Goal: Transaction & Acquisition: Book appointment/travel/reservation

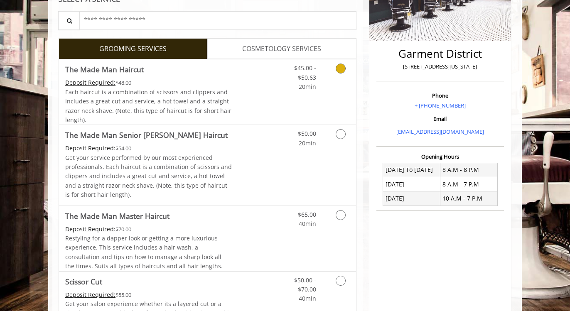
scroll to position [173, 0]
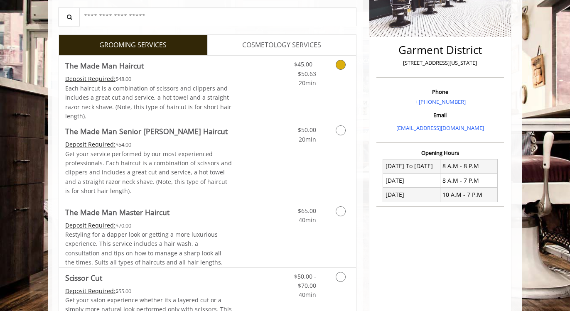
click at [266, 95] on link "Discounted Price" at bounding box center [256, 88] width 49 height 65
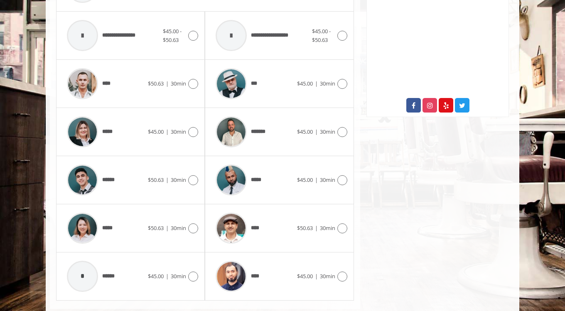
scroll to position [417, 0]
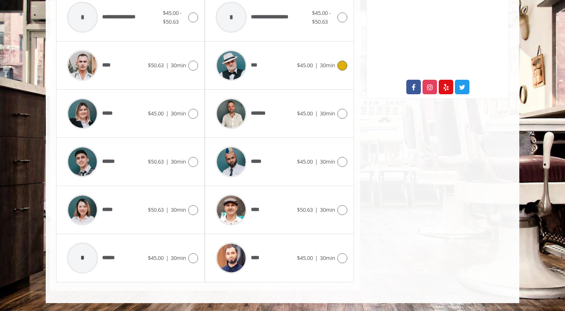
click at [224, 74] on img at bounding box center [231, 65] width 31 height 31
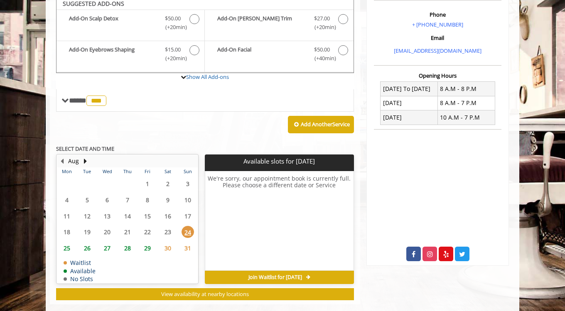
scroll to position [246, 0]
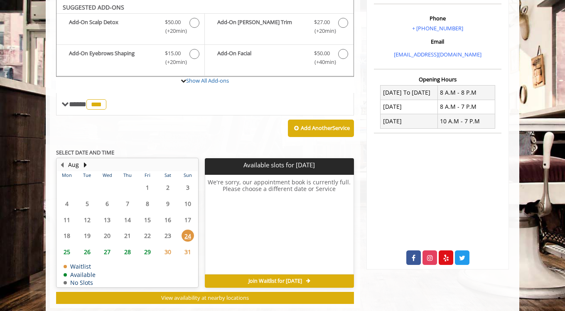
click at [66, 251] on span "25" at bounding box center [67, 252] width 12 height 12
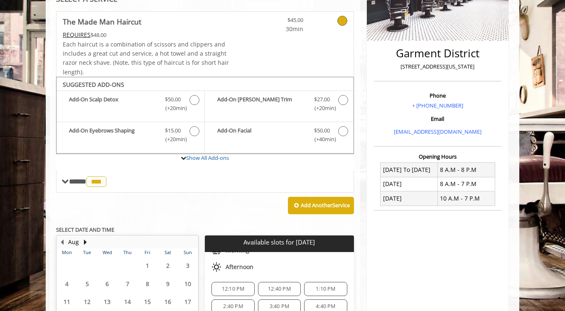
scroll to position [276, 0]
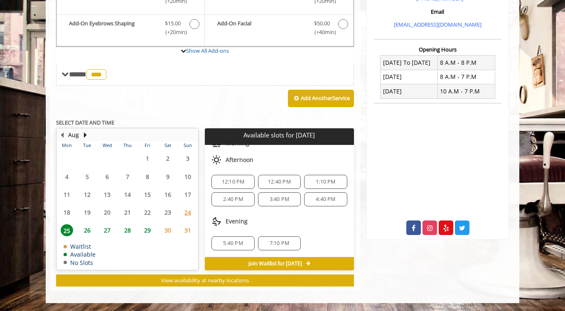
click at [233, 242] on span "5:40 PM" at bounding box center [233, 243] width 20 height 7
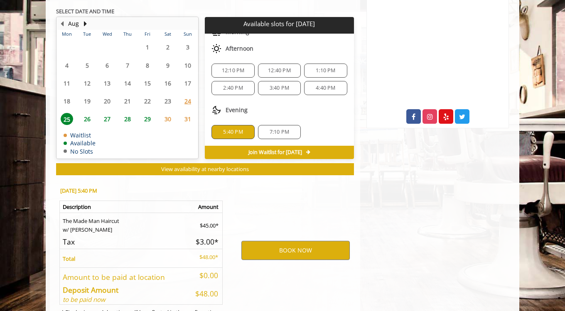
scroll to position [426, 0]
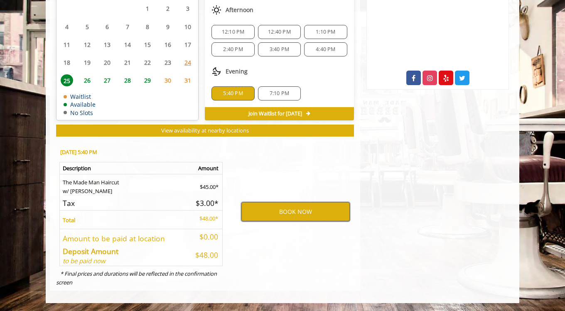
click at [274, 212] on button "BOOK NOW" at bounding box center [295, 211] width 108 height 19
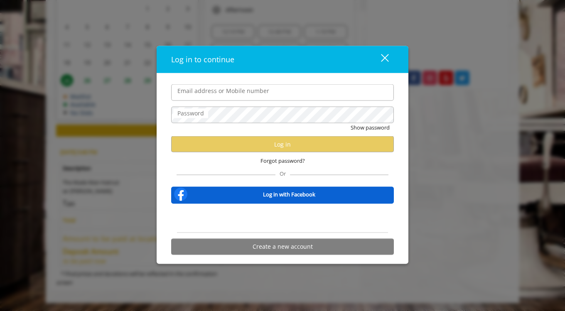
type input "**********"
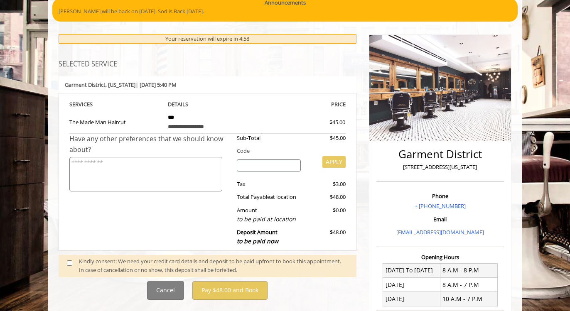
scroll to position [83, 0]
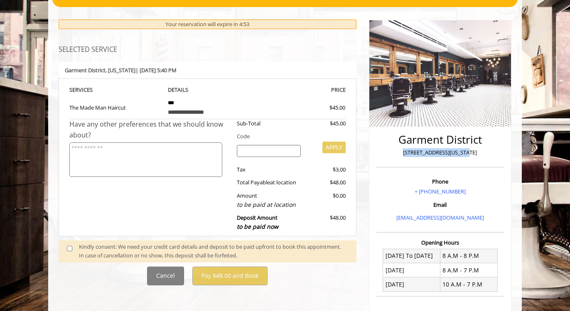
drag, startPoint x: 477, startPoint y: 150, endPoint x: 399, endPoint y: 149, distance: 78.1
click at [399, 149] on p "1400 Broadway, New York" at bounding box center [440, 152] width 123 height 9
copy p "1400 Broadway, New York"
click at [258, 153] on input "search" at bounding box center [269, 151] width 64 height 12
type input "*****"
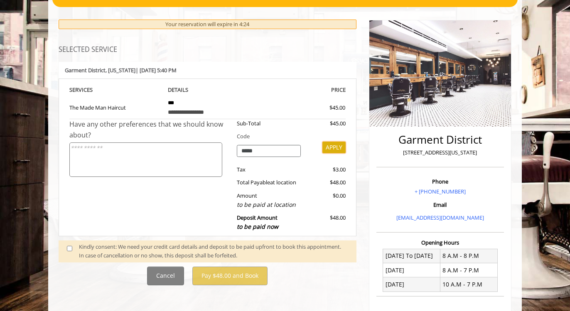
click at [330, 145] on button "APPLY" at bounding box center [334, 148] width 23 height 12
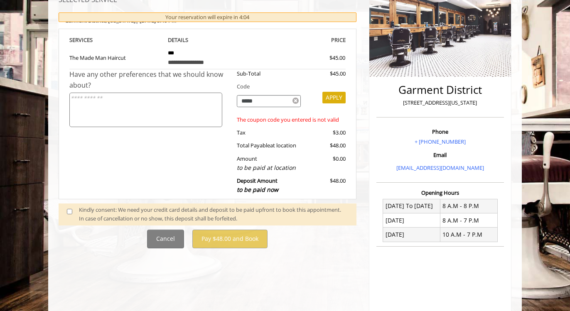
scroll to position [137, 0]
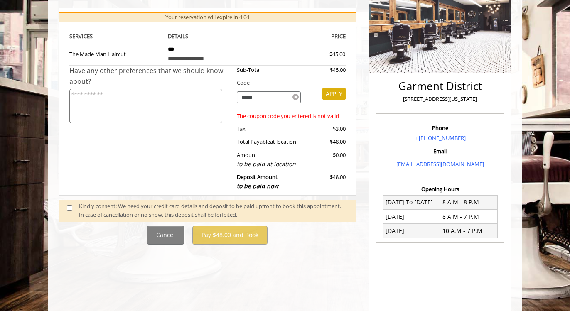
click at [198, 209] on div "Kindly consent: We need your credit card details and deposit to be paid upfront…" at bounding box center [213, 210] width 269 height 17
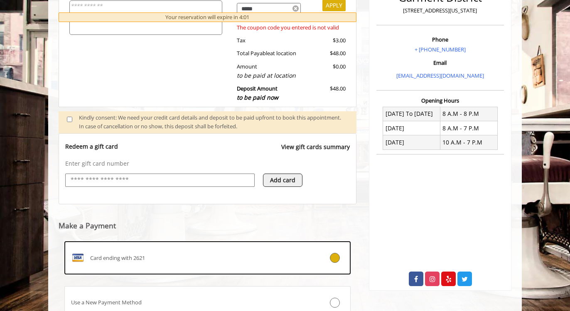
scroll to position [227, 0]
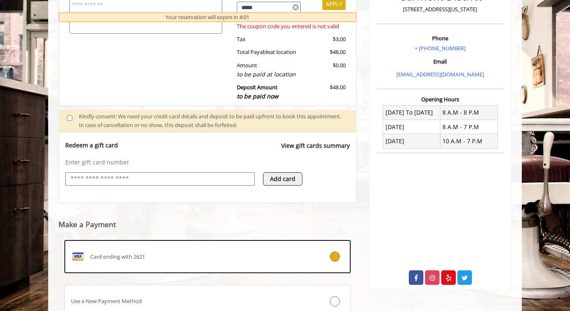
click at [139, 177] on input "text" at bounding box center [160, 179] width 180 height 10
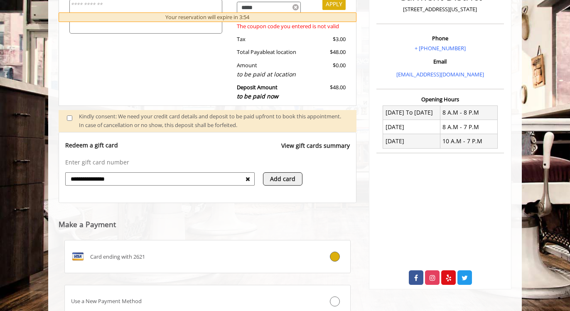
type input "**********"
click at [234, 176] on input "**********" at bounding box center [158, 179] width 176 height 10
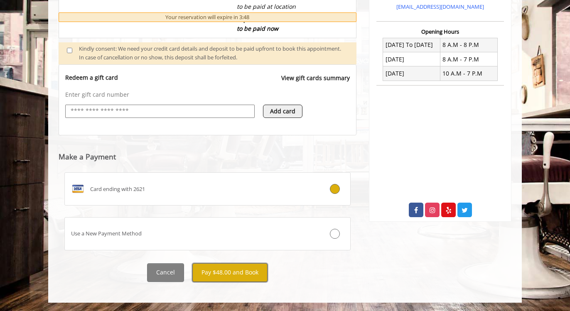
click at [236, 276] on button "Pay $48.00 and Book" at bounding box center [229, 273] width 75 height 19
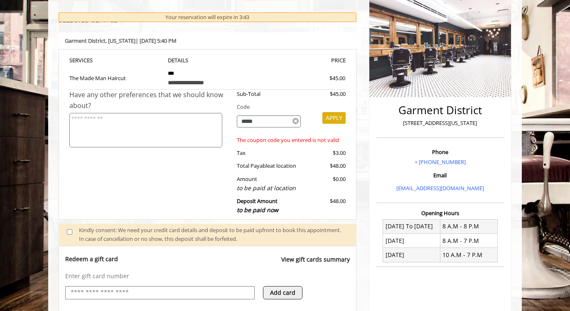
scroll to position [118, 0]
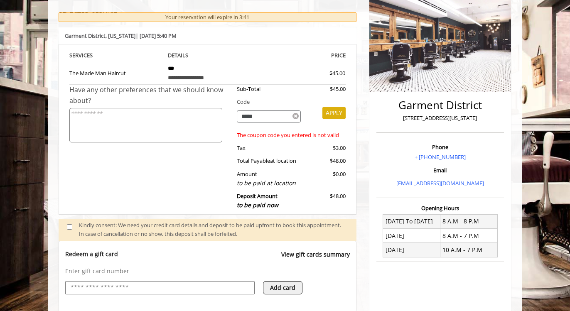
click at [294, 118] on icon at bounding box center [296, 116] width 6 height 7
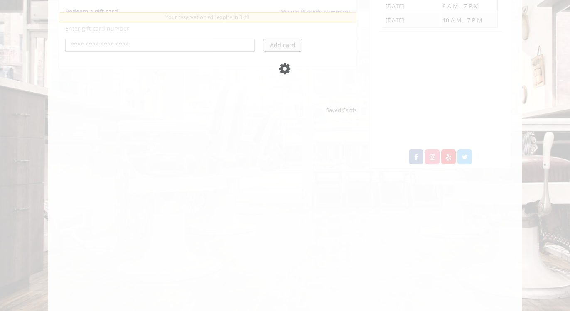
scroll to position [459, 0]
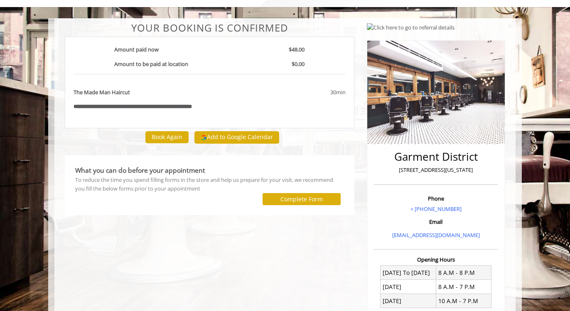
scroll to position [47, 0]
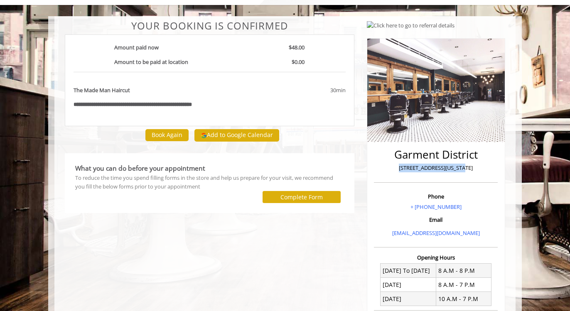
drag, startPoint x: 473, startPoint y: 167, endPoint x: 397, endPoint y: 166, distance: 75.2
click at [397, 166] on p "1400 Broadway, New York" at bounding box center [436, 168] width 120 height 9
copy p "1400 Broadway, New York"
